Goal: Task Accomplishment & Management: Use online tool/utility

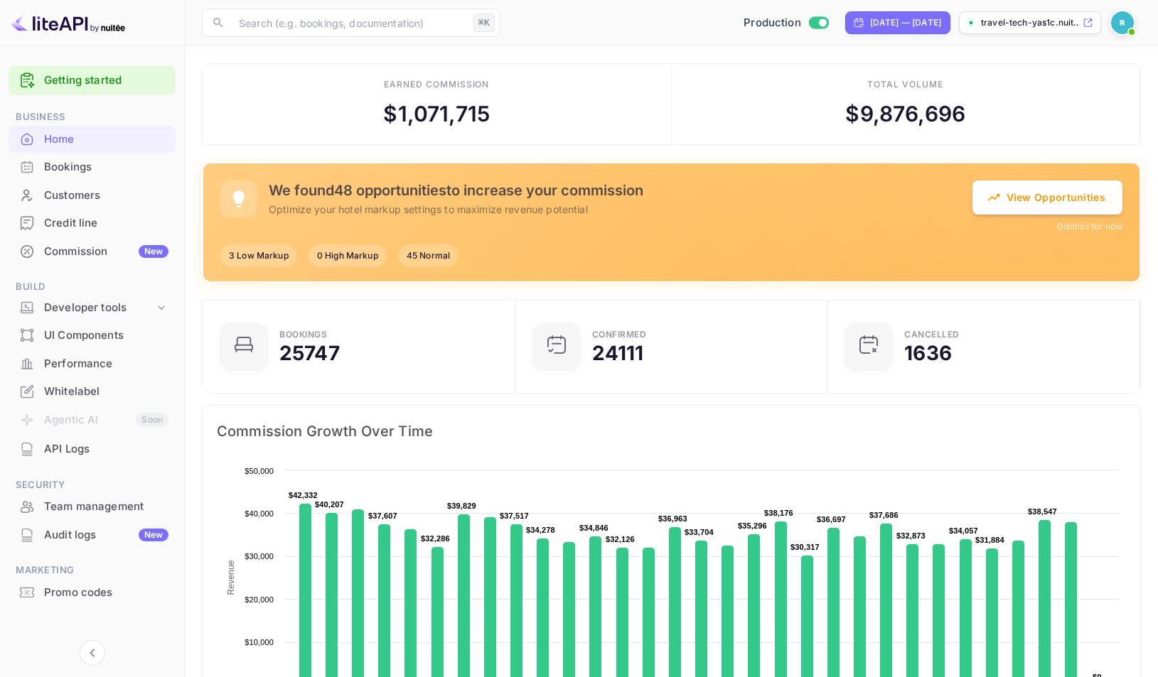
click at [127, 241] on div "Commission New" at bounding box center [92, 252] width 167 height 28
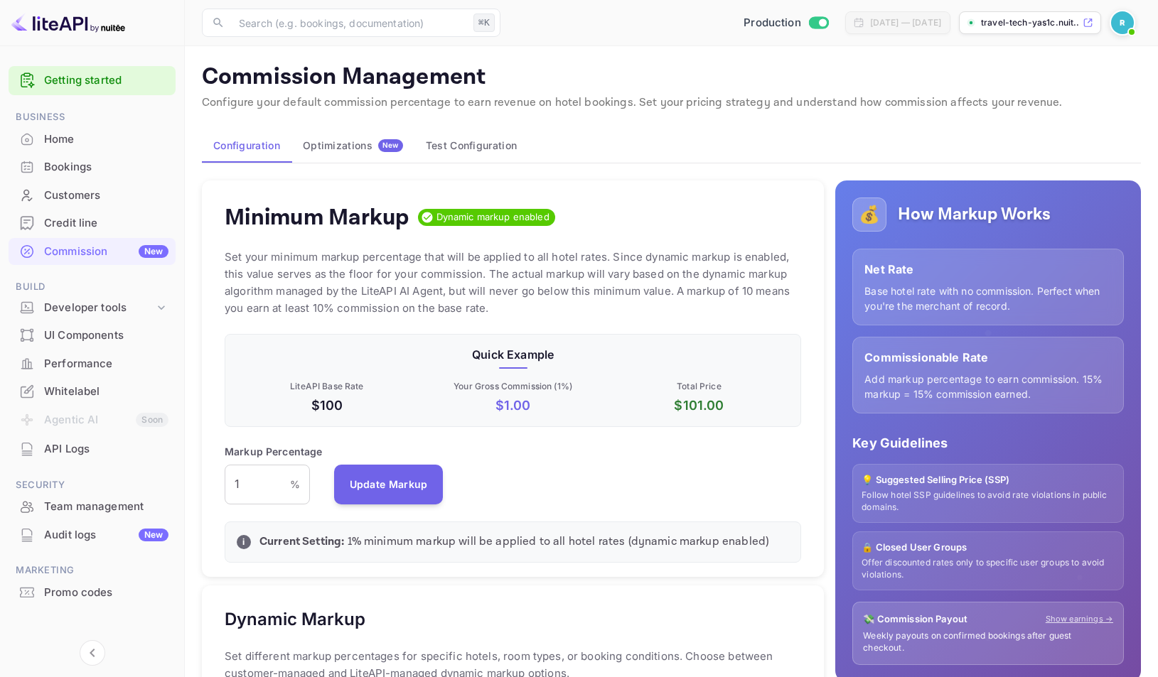
scroll to position [242, 566]
click at [356, 151] on div "Optimizations New" at bounding box center [353, 145] width 100 height 13
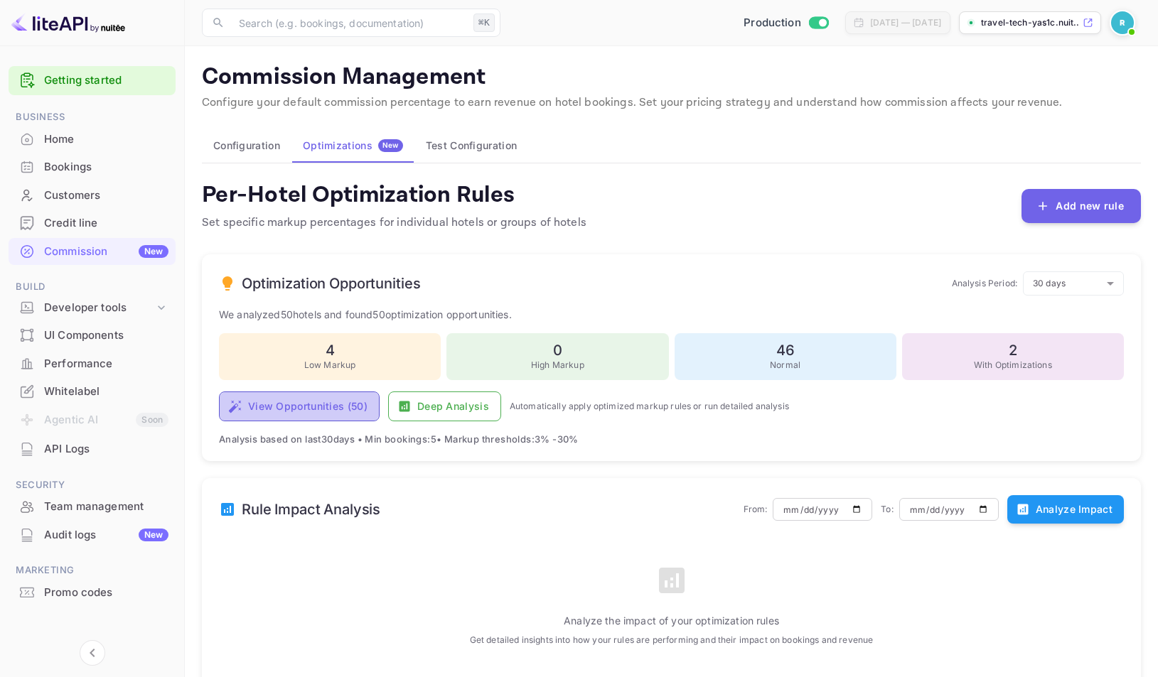
click at [320, 412] on button "View Opportunities ( 50 )" at bounding box center [299, 407] width 161 height 30
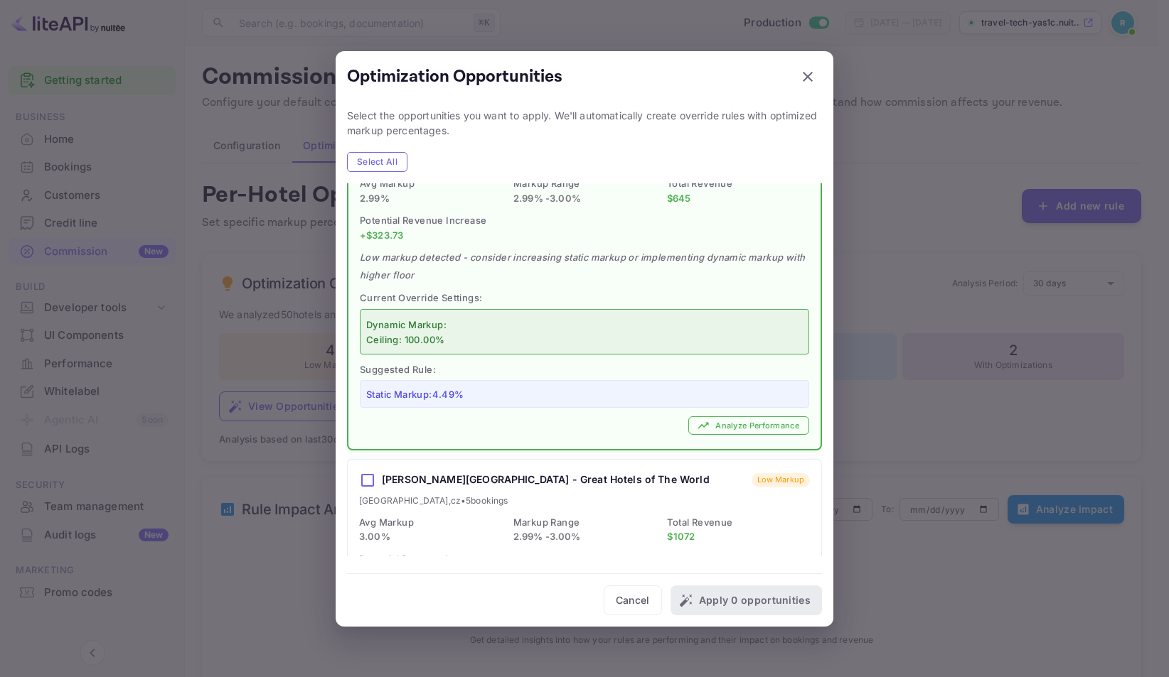
scroll to position [564, 0]
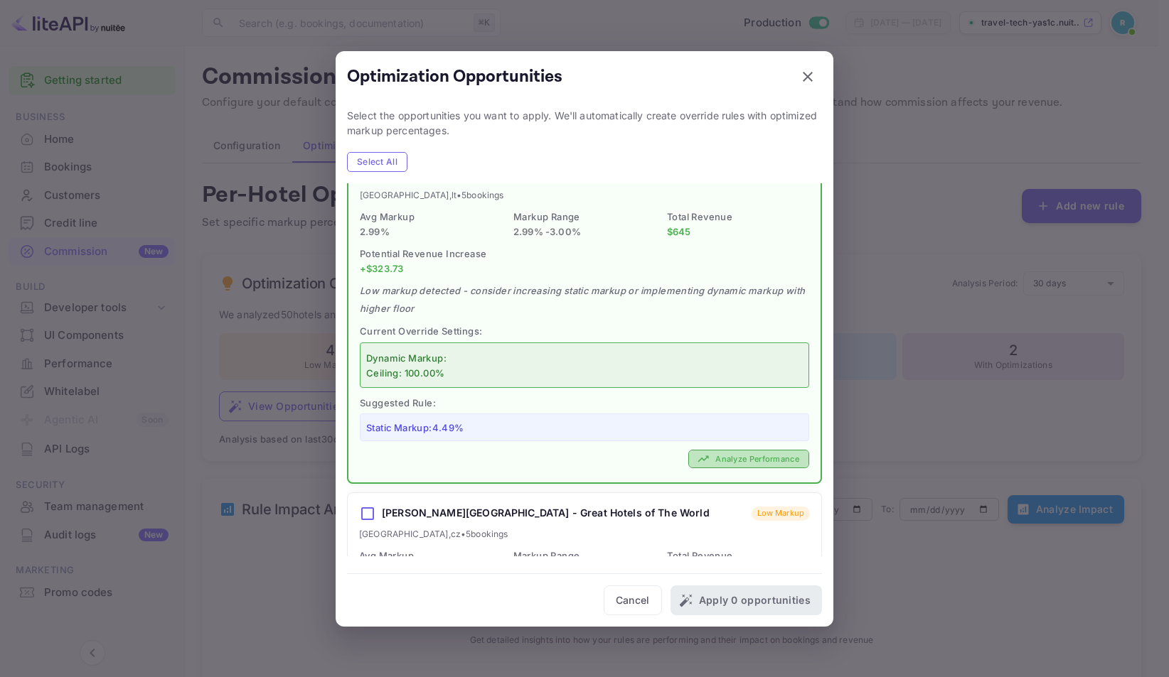
click at [738, 450] on button "Analyze Performance" at bounding box center [748, 459] width 121 height 19
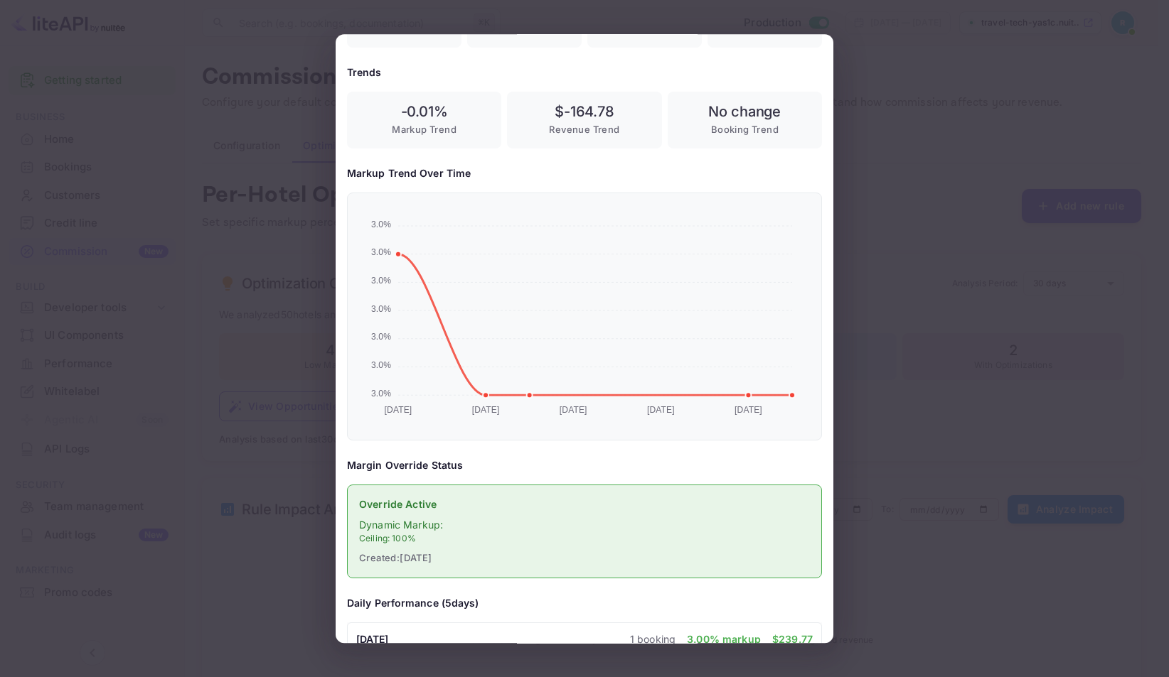
scroll to position [436, 0]
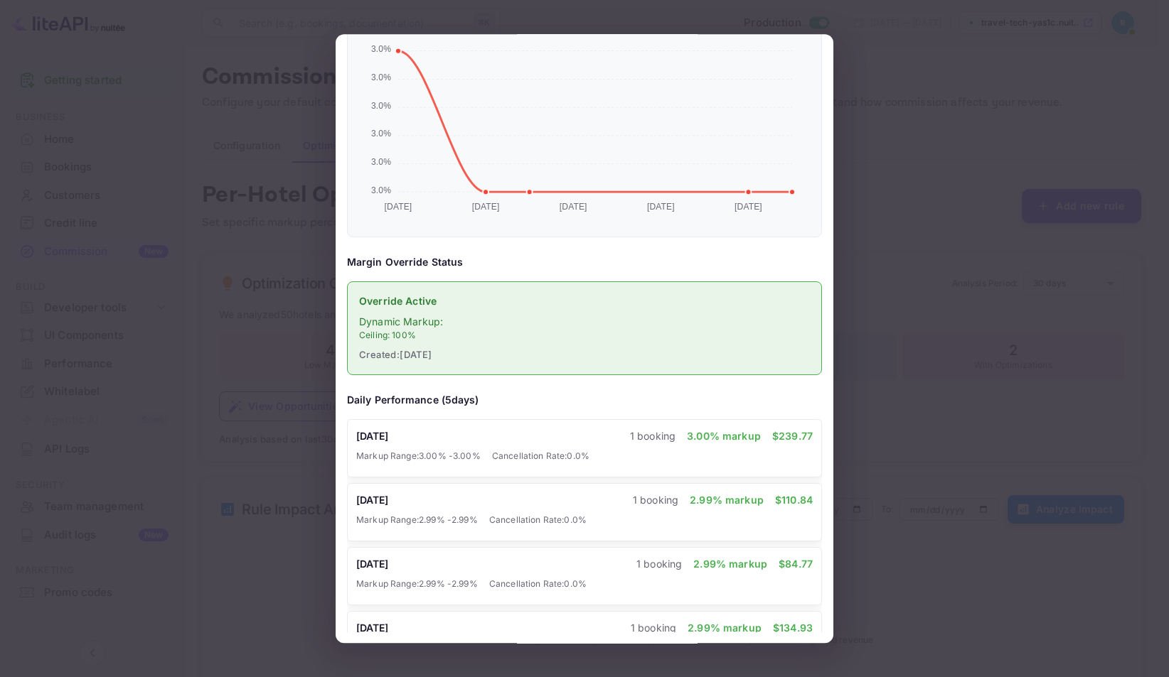
click at [933, 370] on div at bounding box center [584, 338] width 1169 height 677
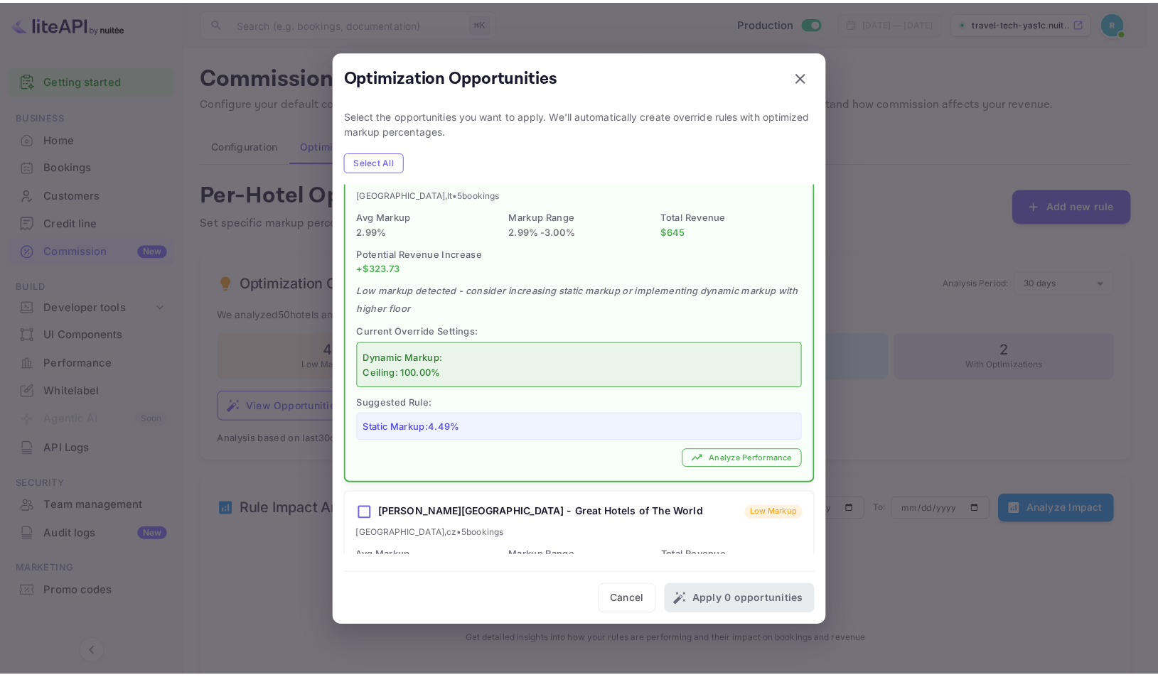
scroll to position [0, 0]
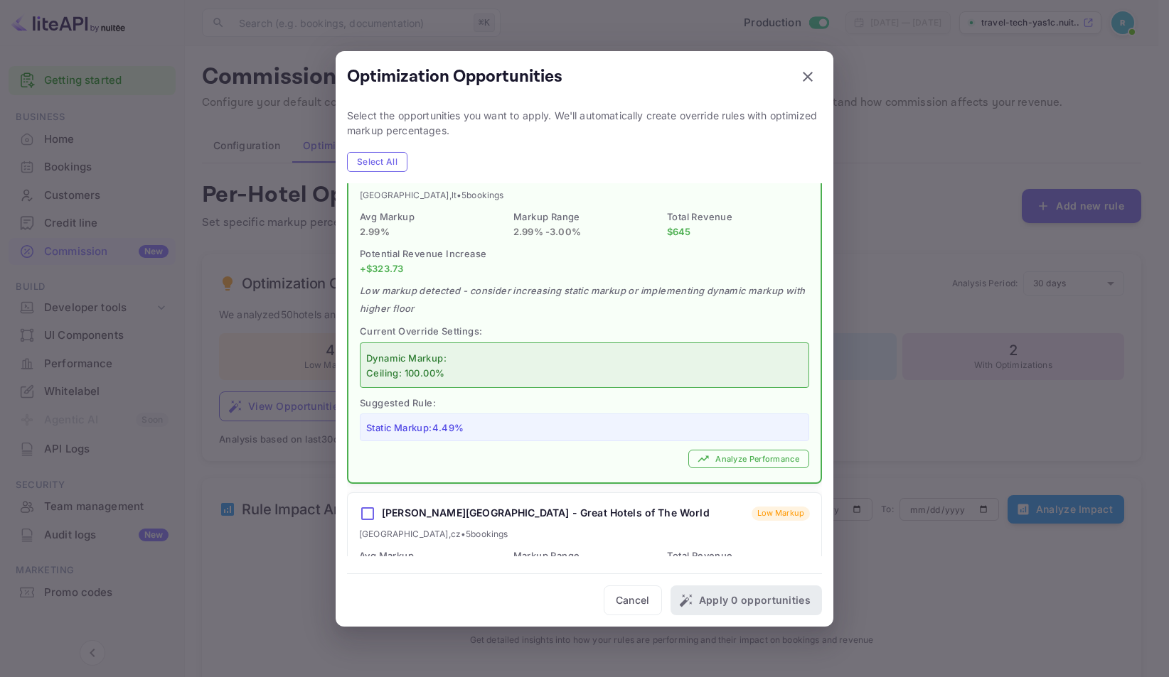
click at [288, 364] on div at bounding box center [584, 338] width 1169 height 677
